Goal: Task Accomplishment & Management: Use online tool/utility

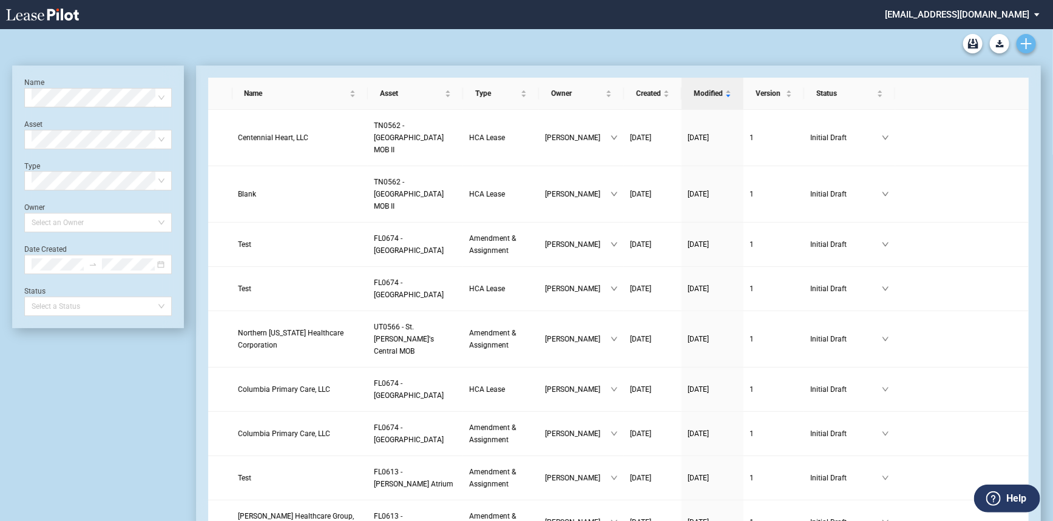
click at [1025, 42] on icon "Create new document" at bounding box center [1026, 43] width 11 height 11
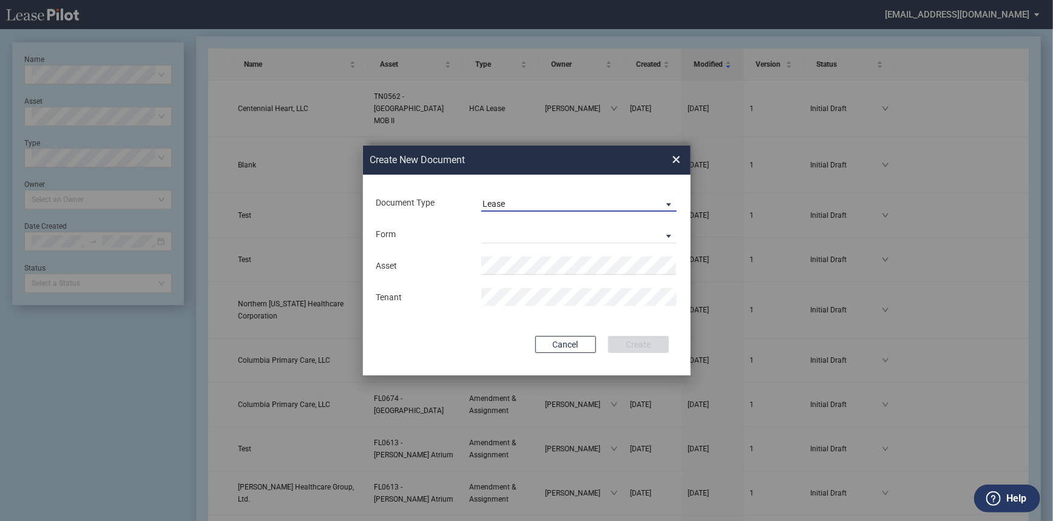
click at [497, 211] on md-select-value "Lease" at bounding box center [579, 203] width 196 height 18
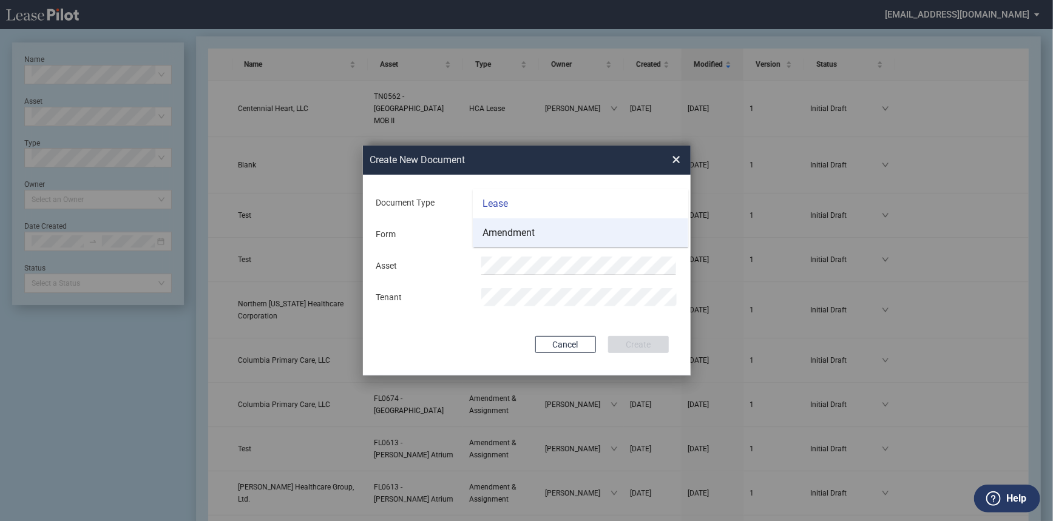
click at [508, 235] on div "Amendment" at bounding box center [509, 232] width 52 height 13
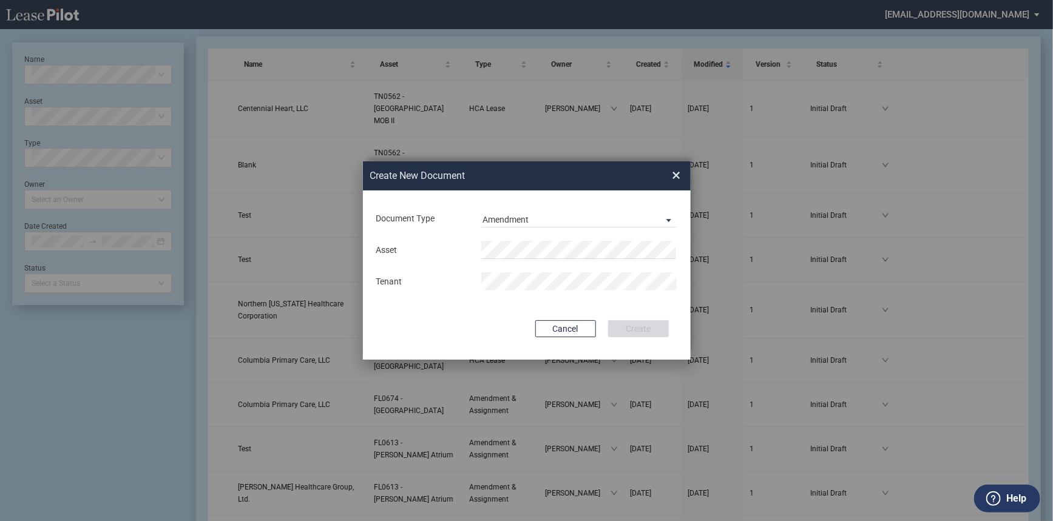
click at [509, 240] on md-input-container "Asset" at bounding box center [527, 250] width 304 height 21
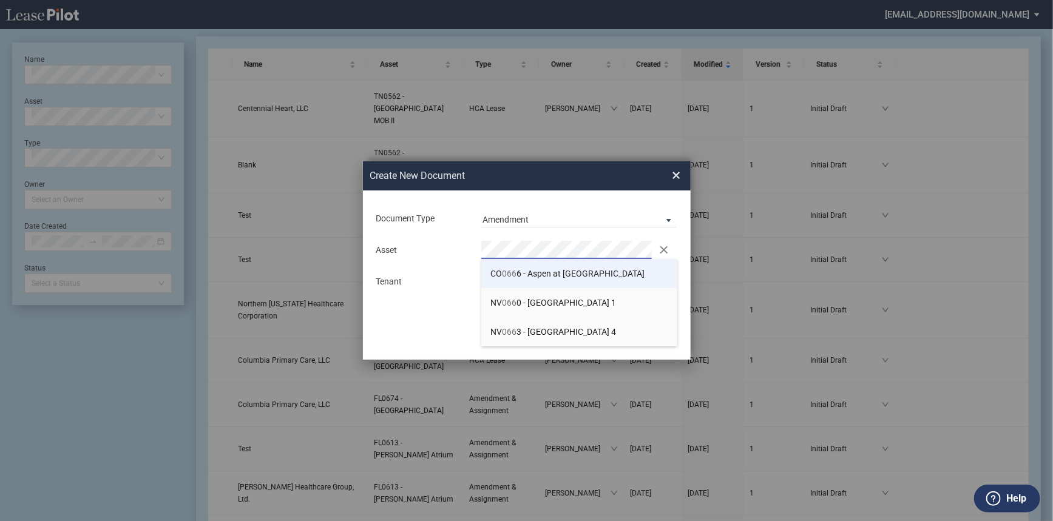
click at [529, 274] on span "CO 066 6 - Aspen at Sky Ridge" at bounding box center [568, 274] width 154 height 10
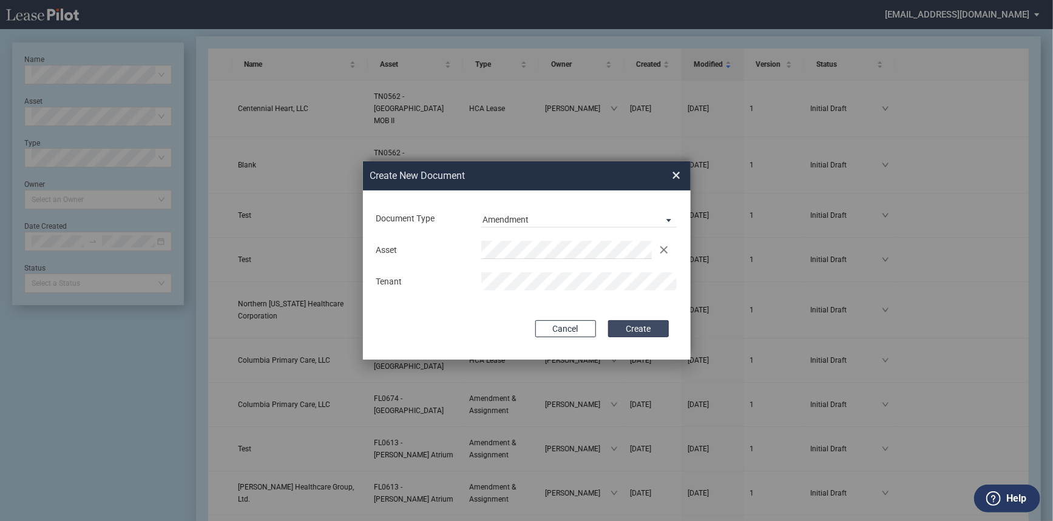
click at [654, 331] on button "Create" at bounding box center [638, 329] width 61 height 17
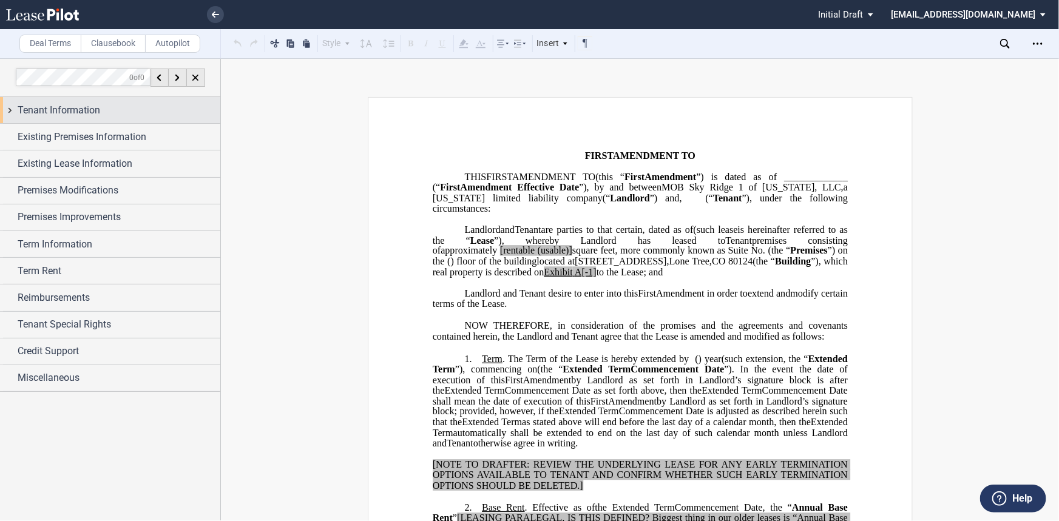
click at [125, 115] on div "Tenant Information" at bounding box center [119, 110] width 203 height 15
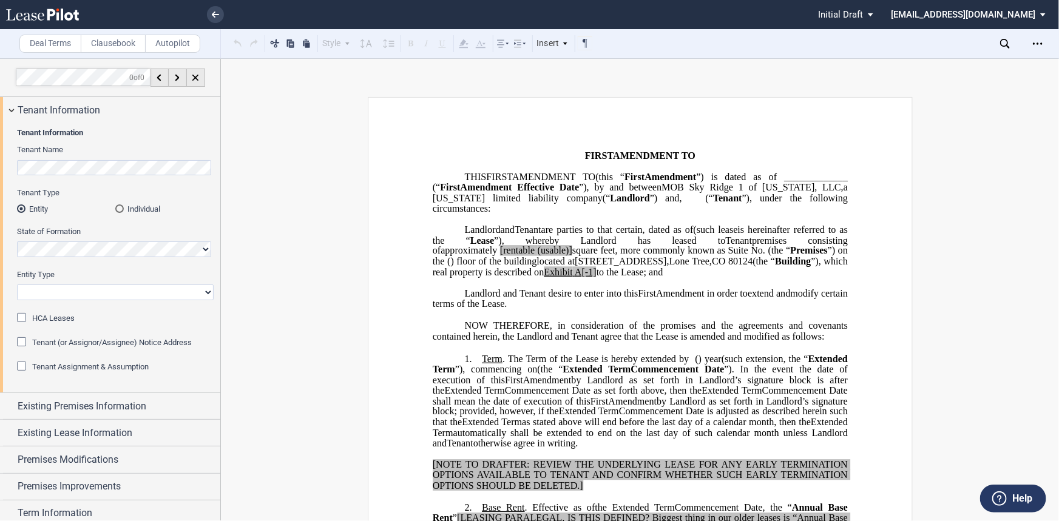
click at [0, 168] on html ".bocls-1{fill:#26354a;fill-rule:evenodd} Loading... × Pending... Pending... Ini…" at bounding box center [529, 260] width 1059 height 521
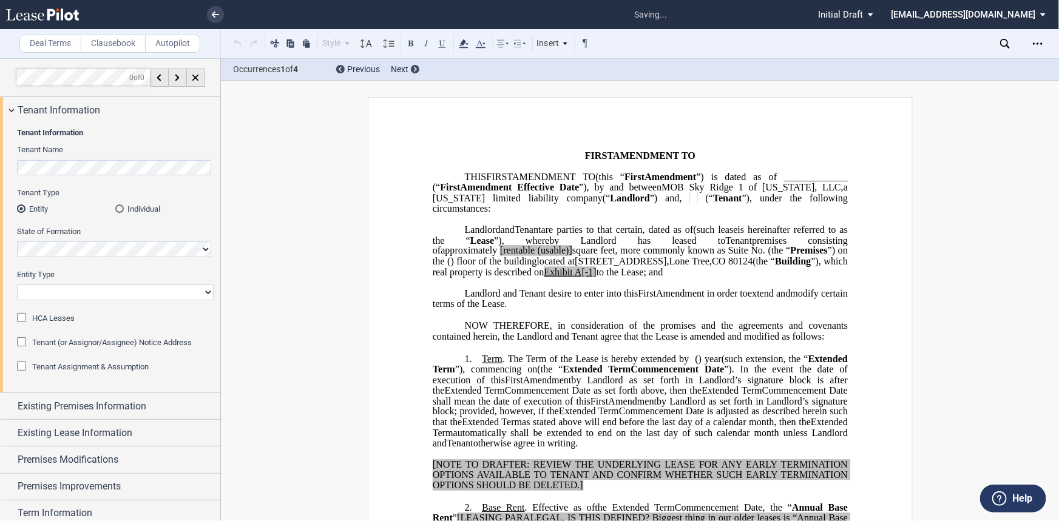
click at [42, 294] on select "Corporation Limited Liability Company General Partnership Limited Partnership O…" at bounding box center [115, 293] width 197 height 16
select select "limited liability company"
click at [17, 285] on select "Corporation Limited Liability Company General Partnership Limited Partnership O…" at bounding box center [115, 293] width 197 height 16
click at [62, 321] on span "HCA Leases" at bounding box center [53, 318] width 42 height 9
click at [129, 403] on span "Existing Premises Information" at bounding box center [82, 406] width 129 height 15
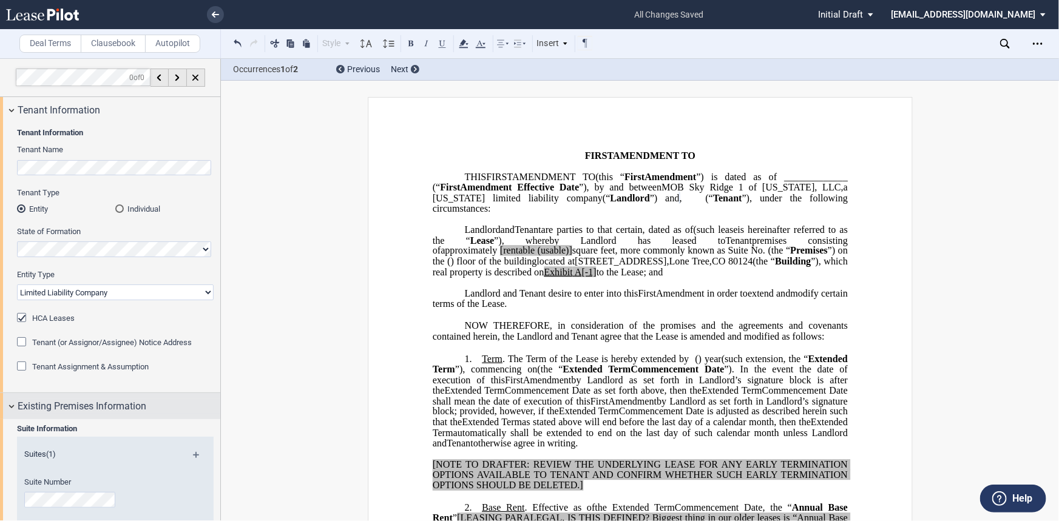
scroll to position [110, 0]
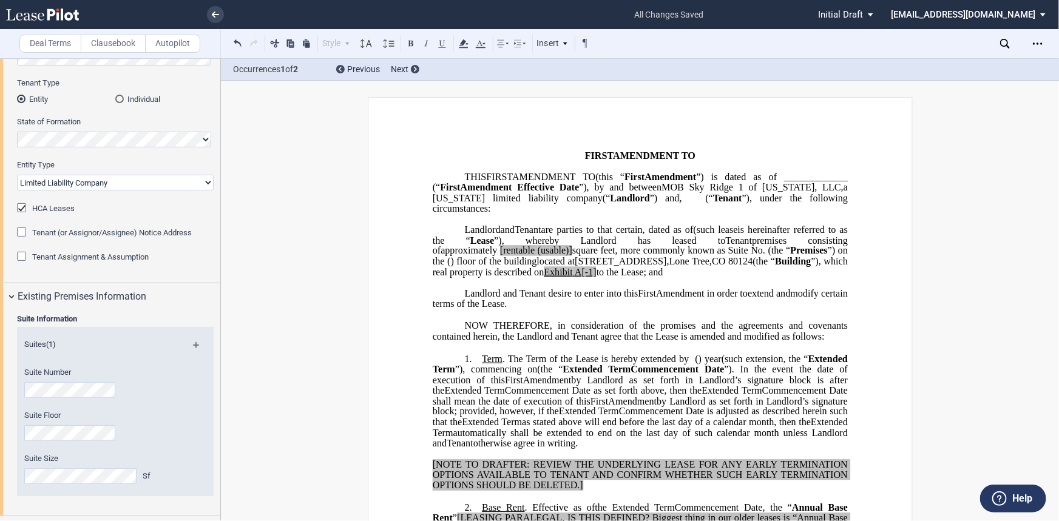
click at [629, 299] on span "Landlord and Tenant desire to enter into this" at bounding box center [551, 293] width 174 height 11
click at [614, 288] on p "﻿" at bounding box center [639, 283] width 415 height 10
click at [82, 442] on div "Suite Floor" at bounding box center [99, 431] width 164 height 43
click at [534, 257] on span "[rentable" at bounding box center [517, 251] width 35 height 11
click at [569, 257] on span "(usable)]" at bounding box center [552, 251] width 35 height 11
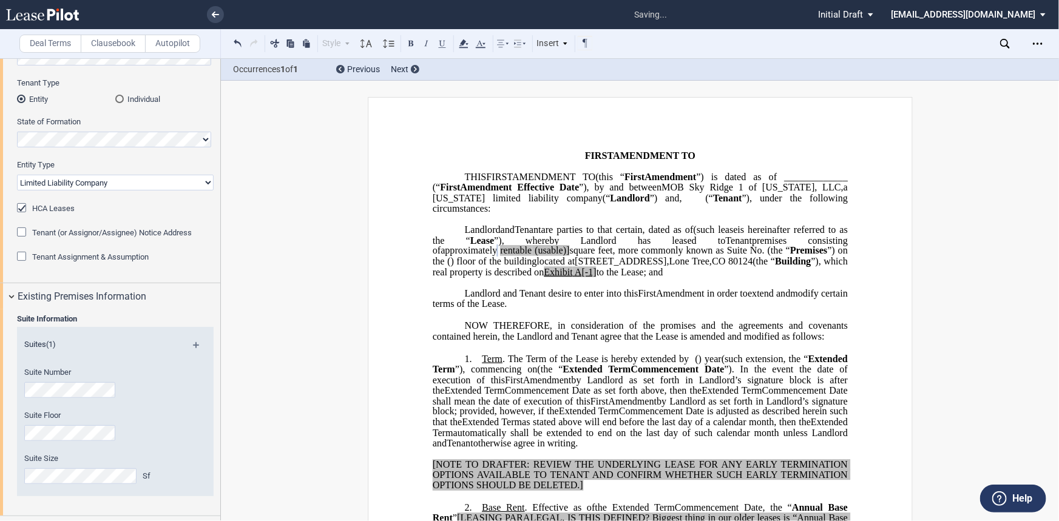
click at [569, 257] on span "(usable)]" at bounding box center [552, 251] width 35 height 11
click at [567, 257] on span "(usable)" at bounding box center [551, 251] width 32 height 11
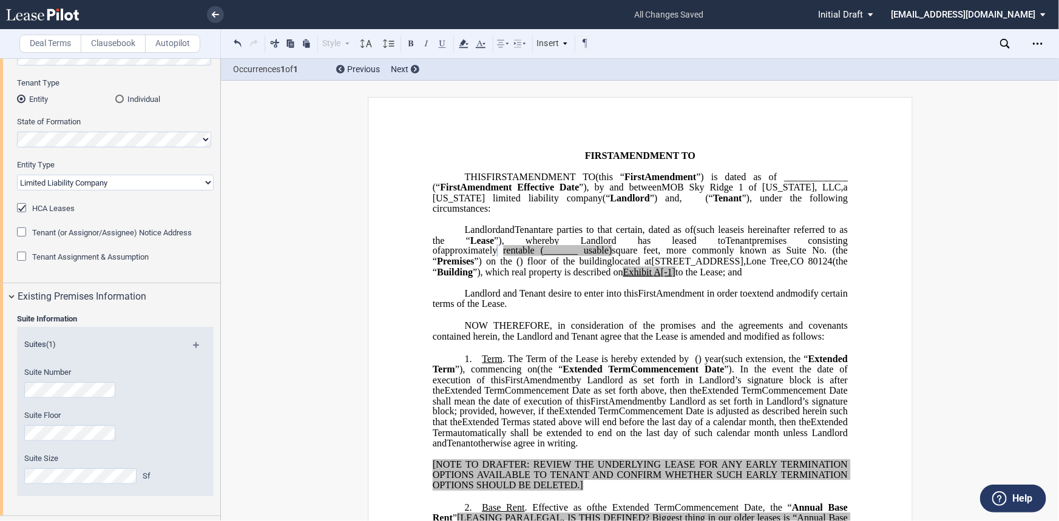
click at [654, 278] on span "A[-1]" at bounding box center [665, 272] width 22 height 11
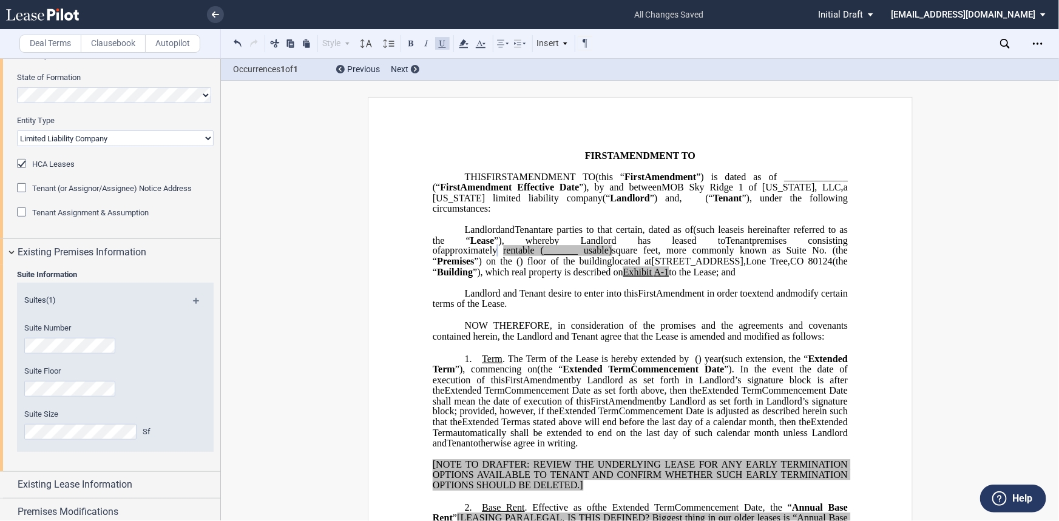
scroll to position [220, 0]
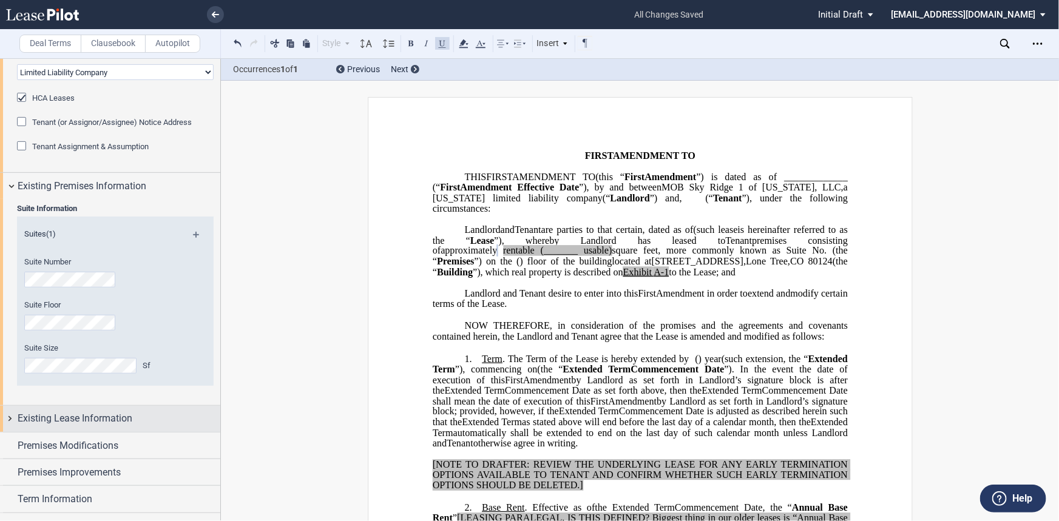
click at [131, 421] on span "Existing Lease Information" at bounding box center [75, 419] width 115 height 15
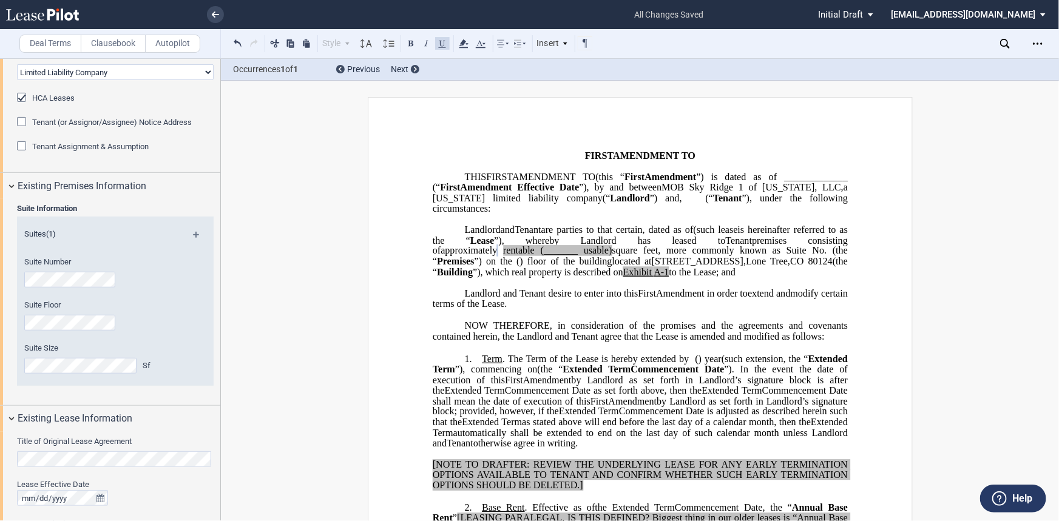
scroll to position [331, 0]
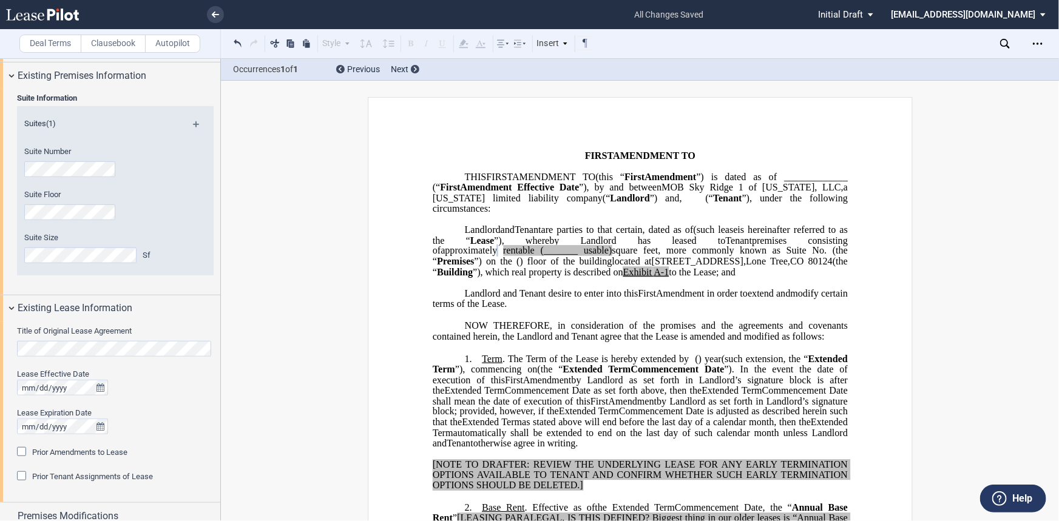
click at [0, 330] on html ".bocls-1{fill:#26354a;fill-rule:evenodd} Loading... × all changes saved Pending…" at bounding box center [529, 260] width 1059 height 521
click at [121, 453] on span "Prior Amendments to Lease" at bounding box center [79, 452] width 95 height 9
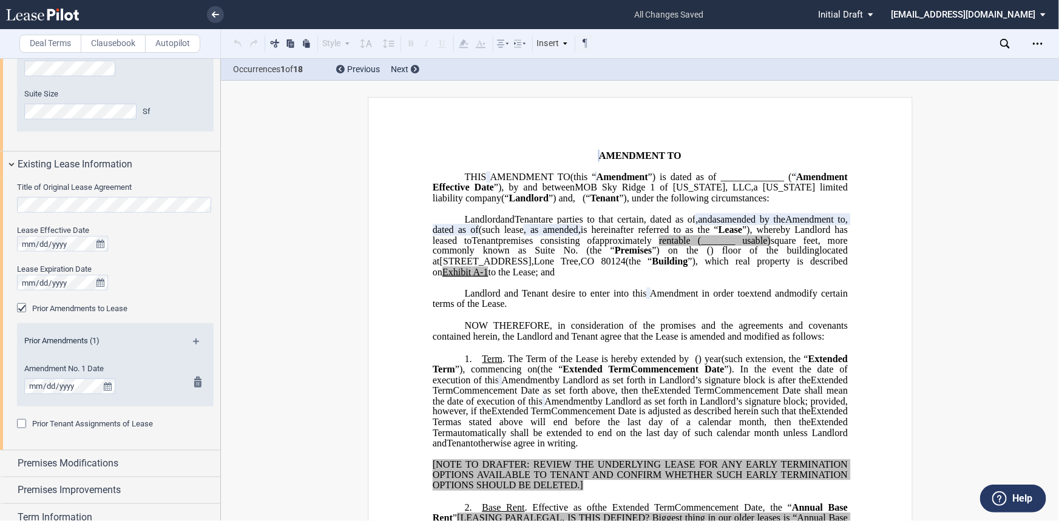
scroll to position [497, 0]
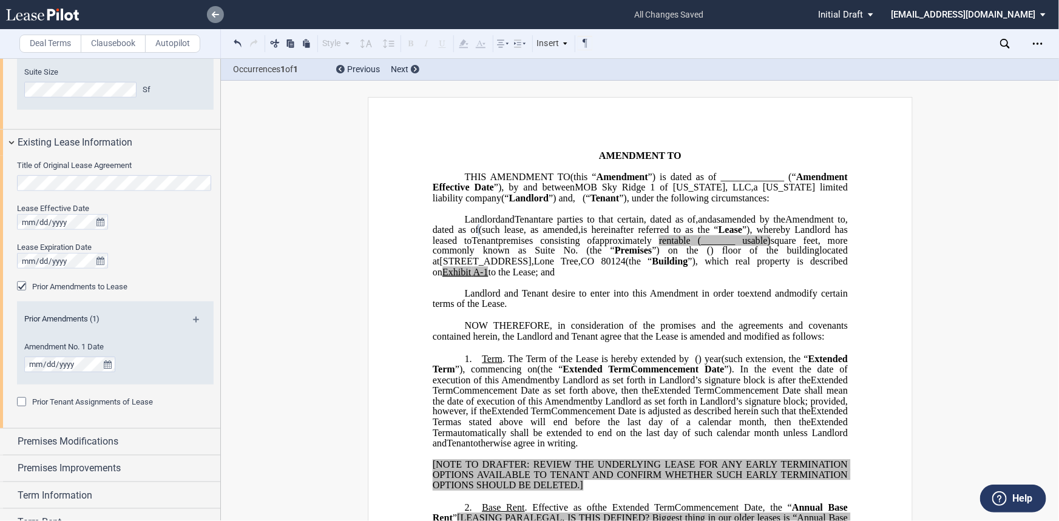
click at [207, 13] on link at bounding box center [215, 14] width 17 height 17
